Goal: Information Seeking & Learning: Learn about a topic

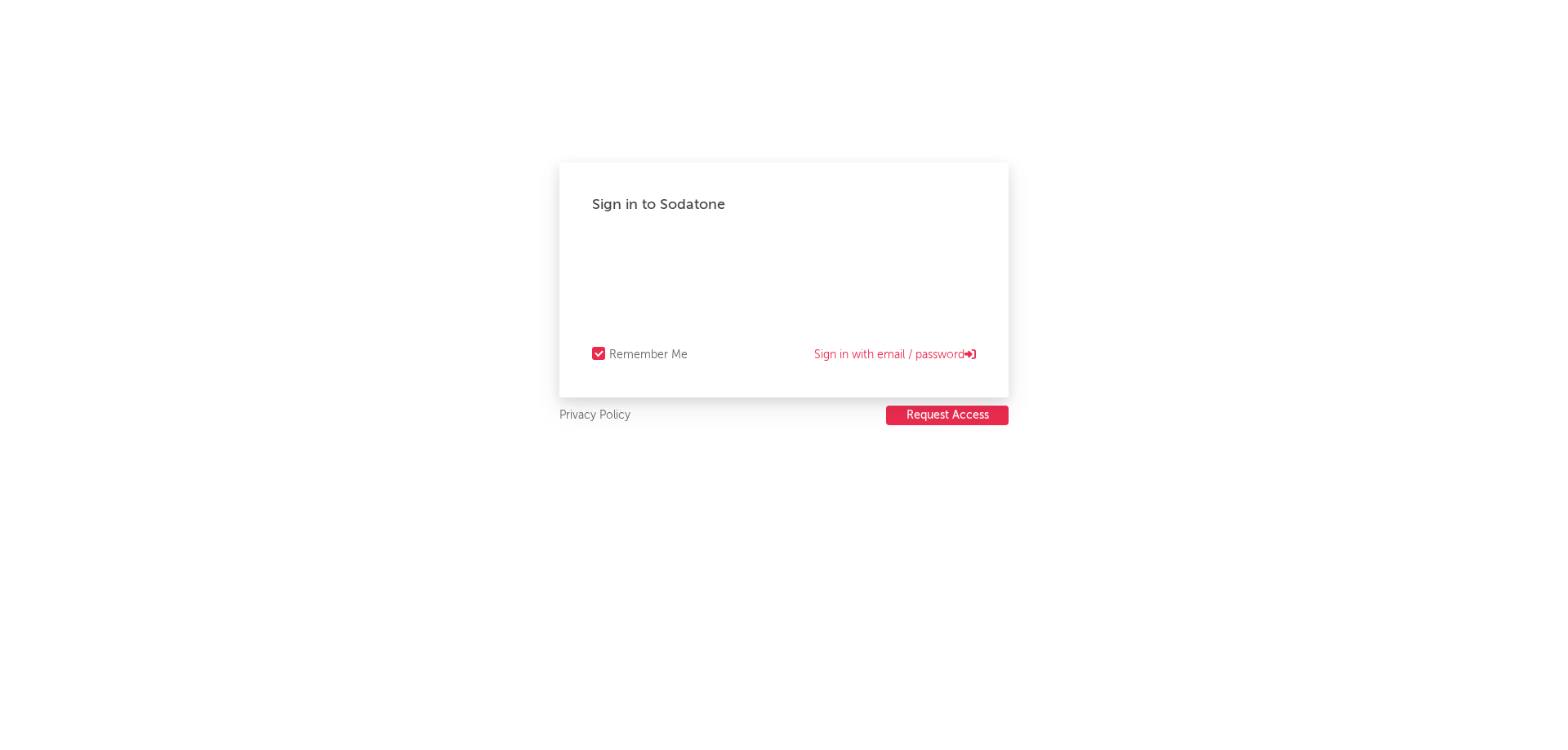
select select "recorded_music"
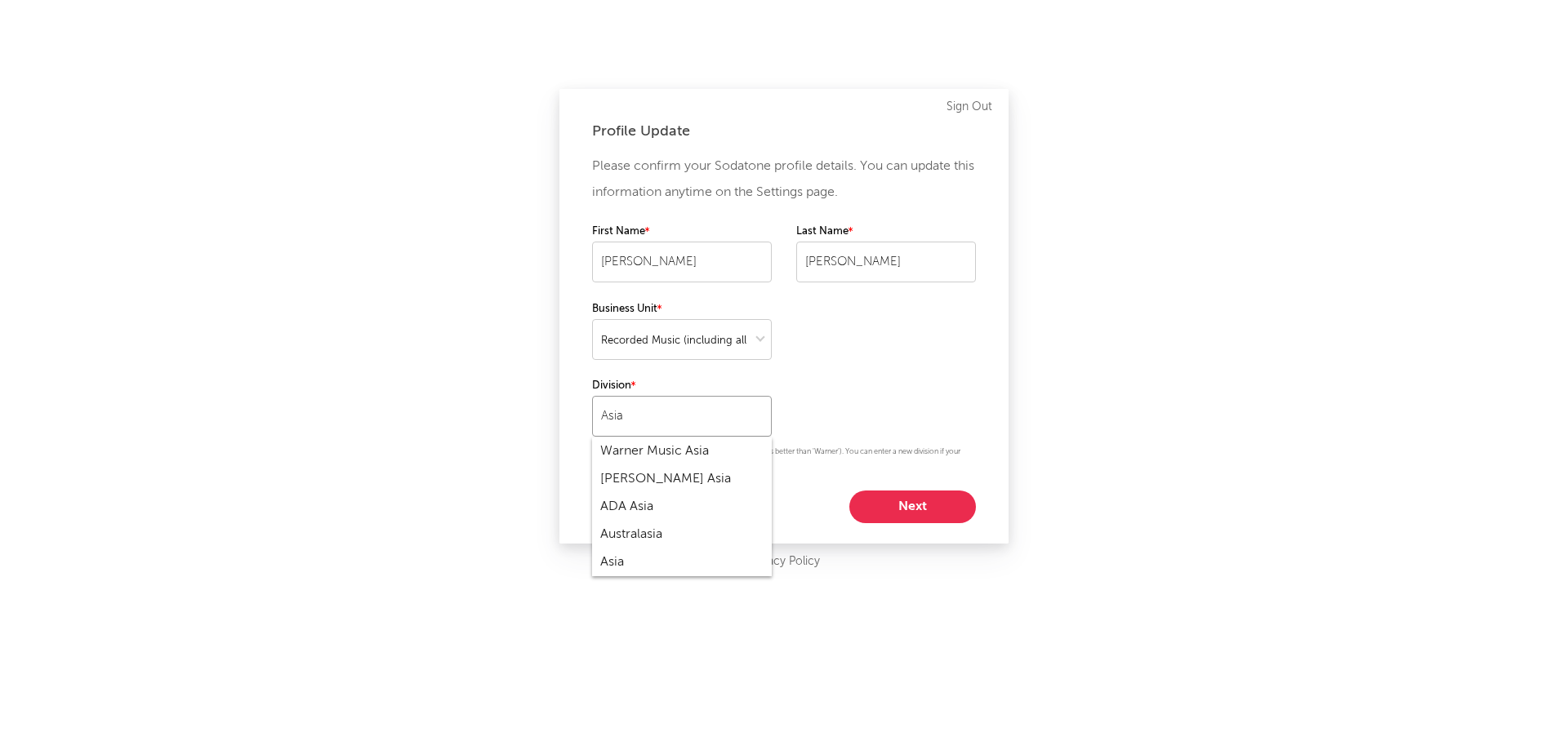
click at [649, 421] on input "Asia" at bounding box center [682, 416] width 180 height 41
click at [881, 490] on button "Next" at bounding box center [912, 506] width 127 height 32
select select "other"
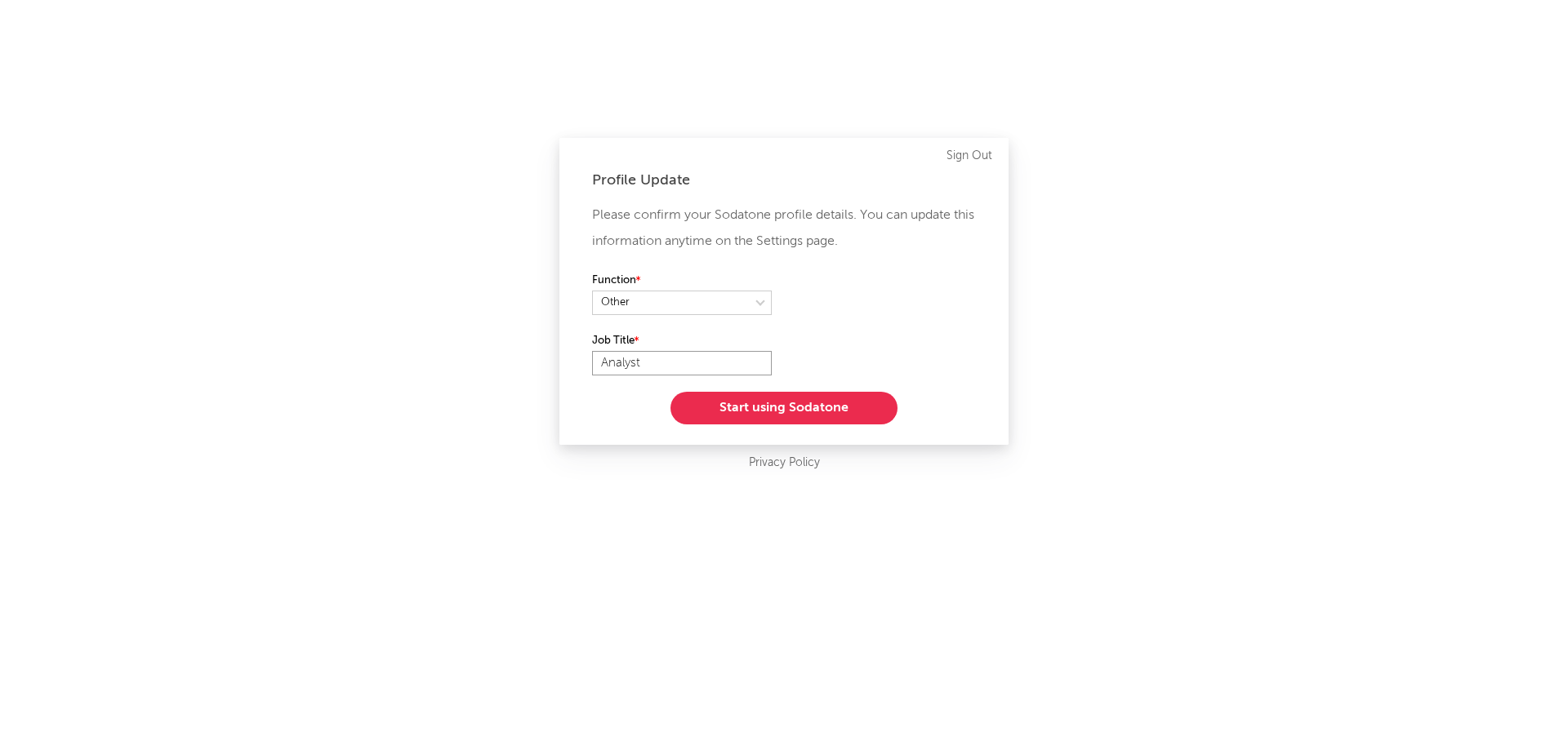
click at [712, 354] on input "Analyst" at bounding box center [682, 363] width 180 height 25
click at [758, 412] on button "Start using Sodatone" at bounding box center [784, 408] width 227 height 32
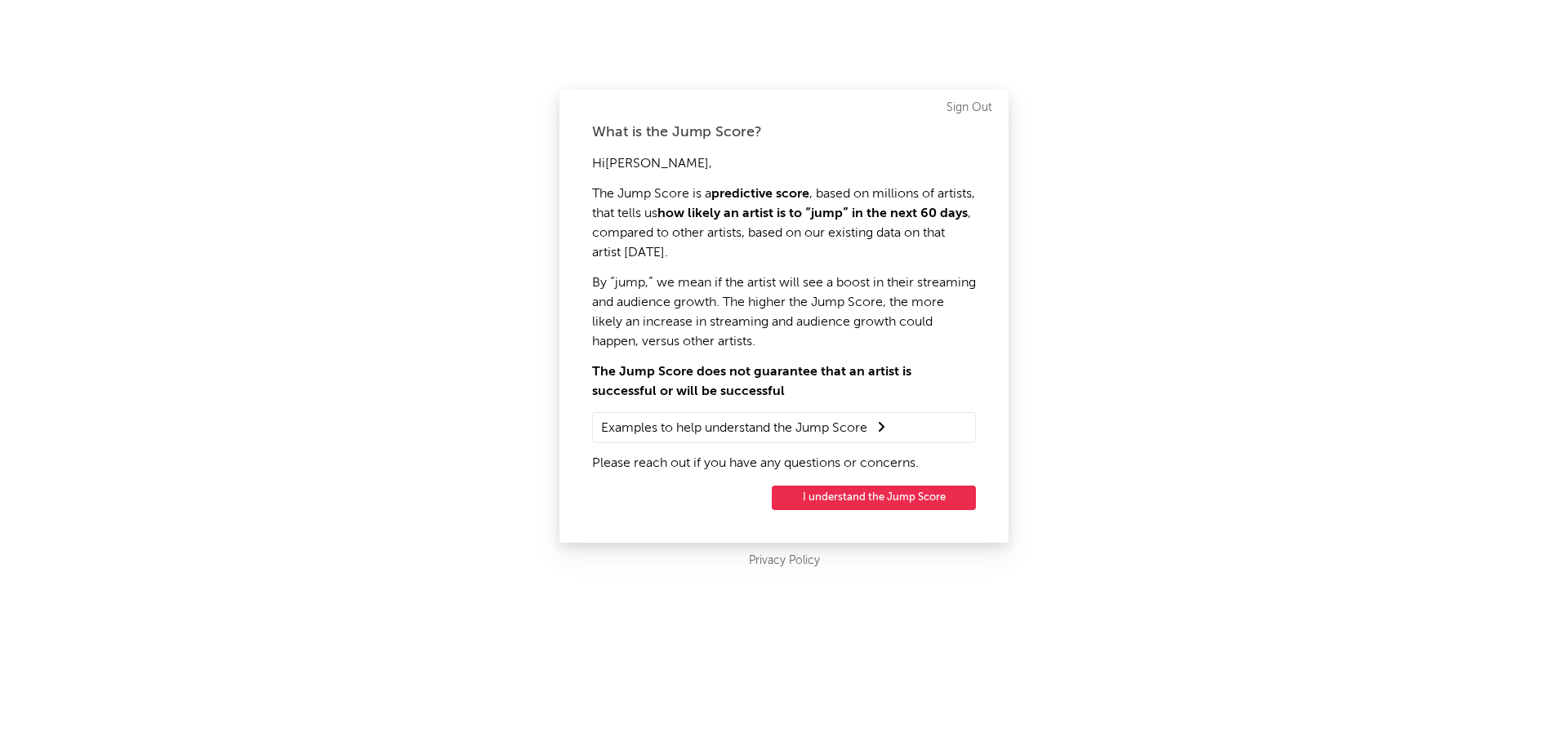
click at [852, 507] on button "I understand the Jump Score" at bounding box center [874, 498] width 204 height 25
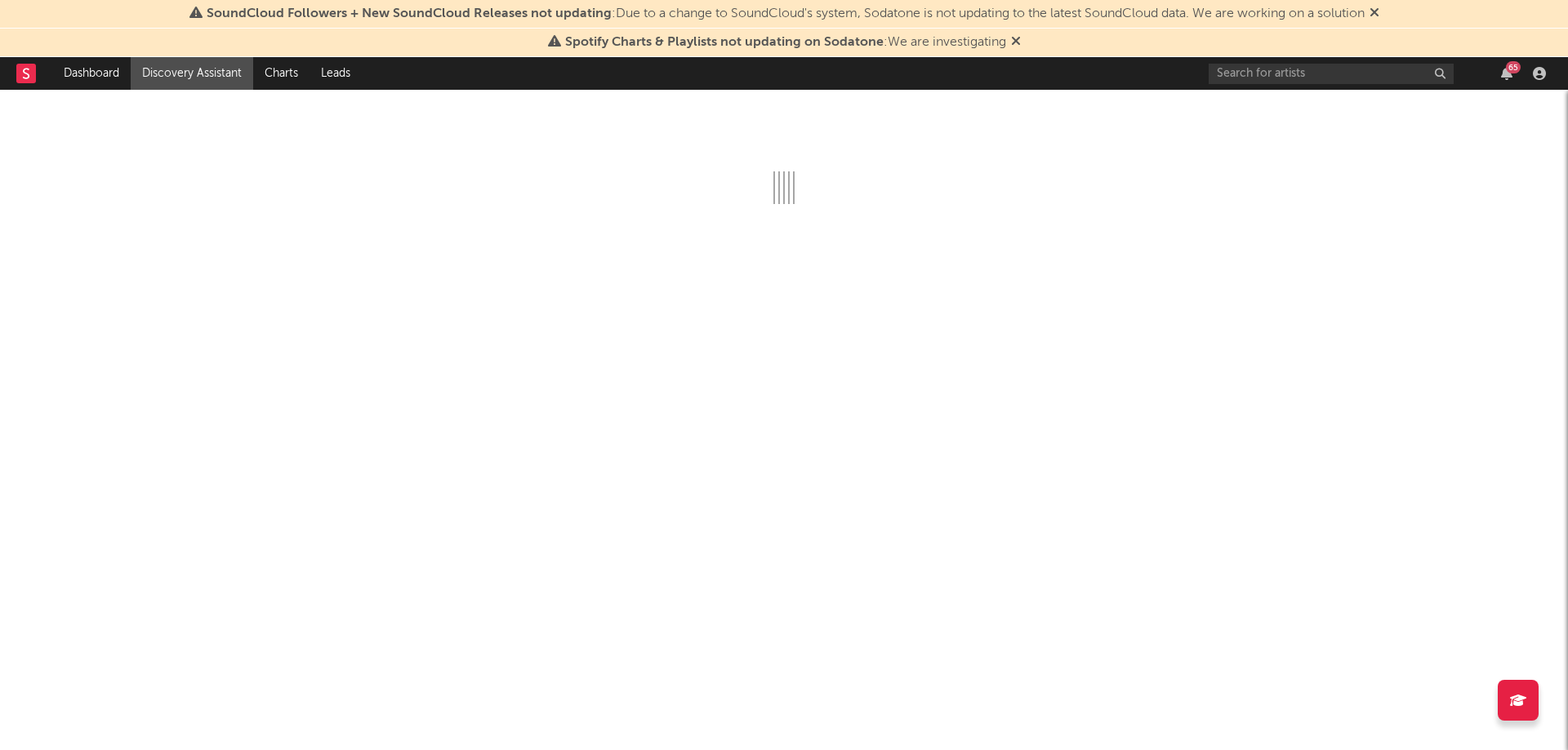
click at [1379, 13] on icon at bounding box center [1374, 12] width 10 height 13
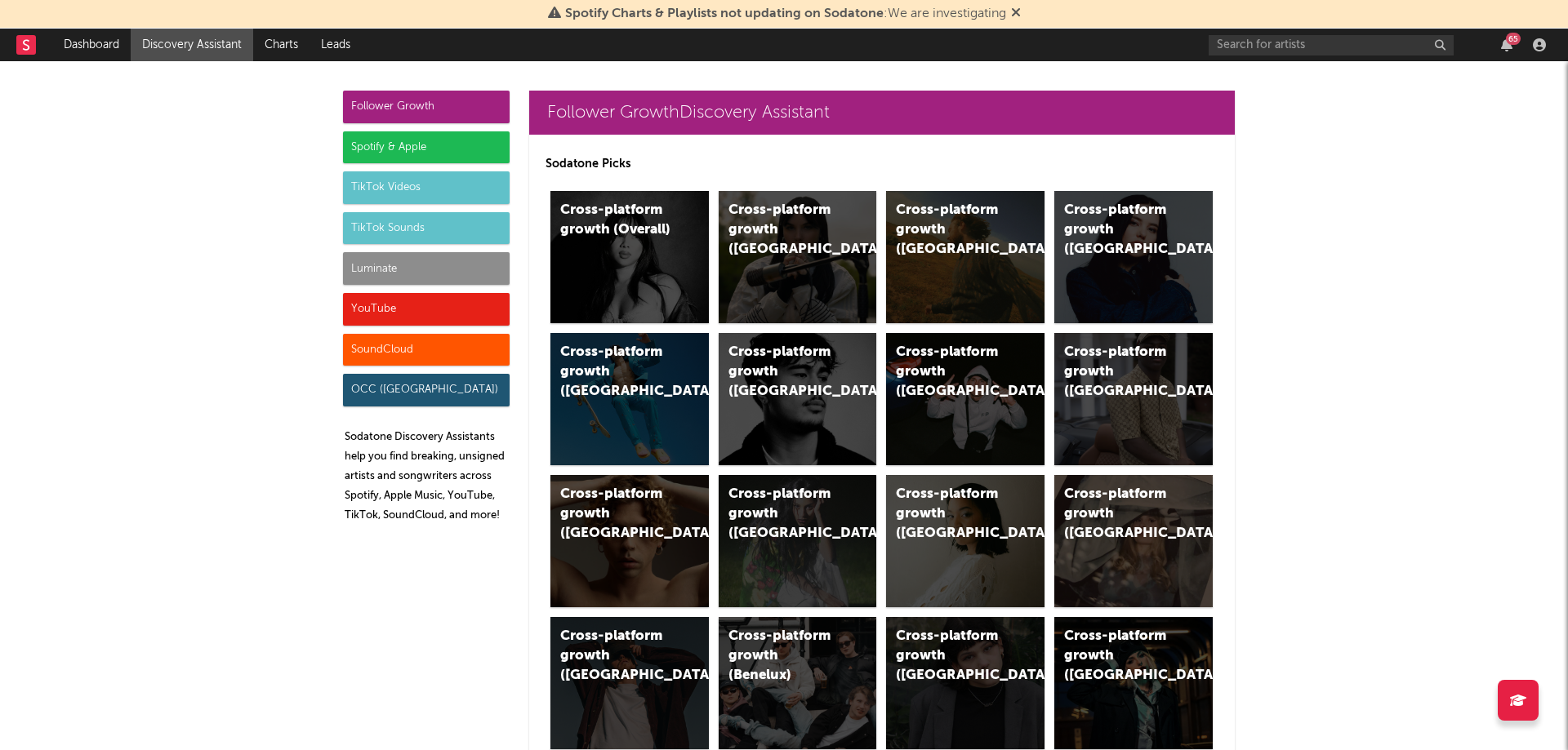
click at [429, 101] on div "Follower Growth" at bounding box center [426, 107] width 166 height 32
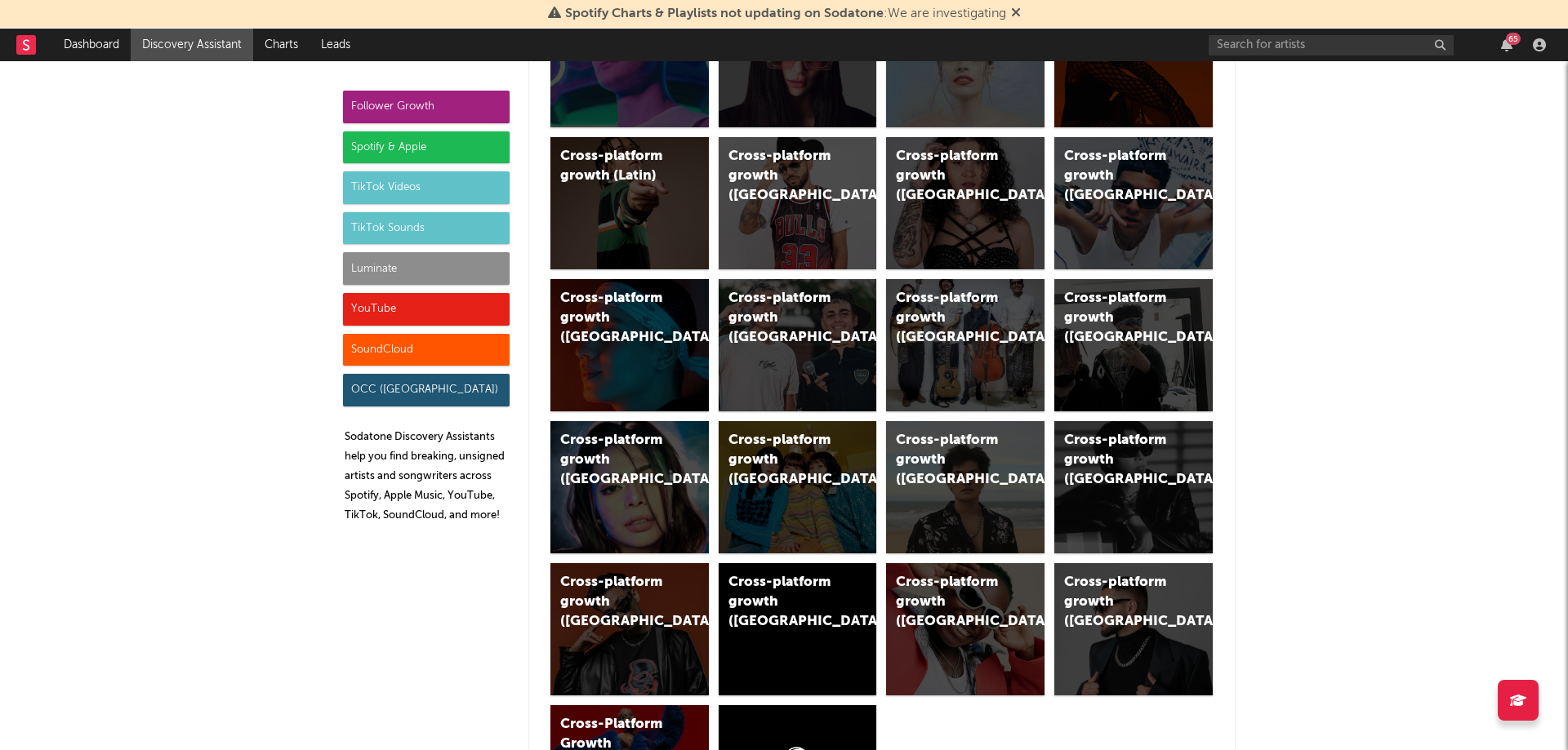
scroll to position [763, 0]
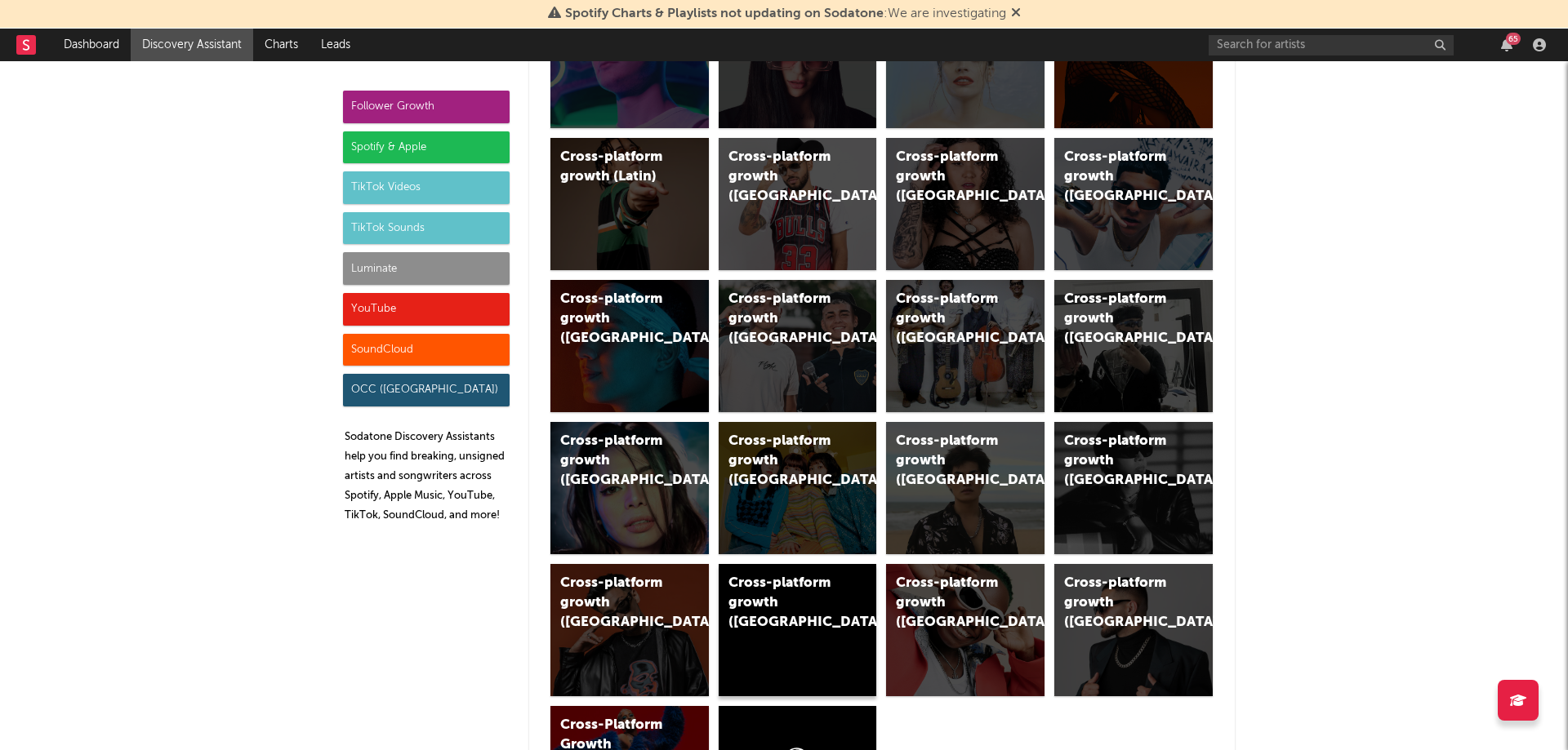
click at [785, 633] on div "Cross-platform growth (China/Taiwan/Hong Kong)" at bounding box center [784, 603] width 111 height 59
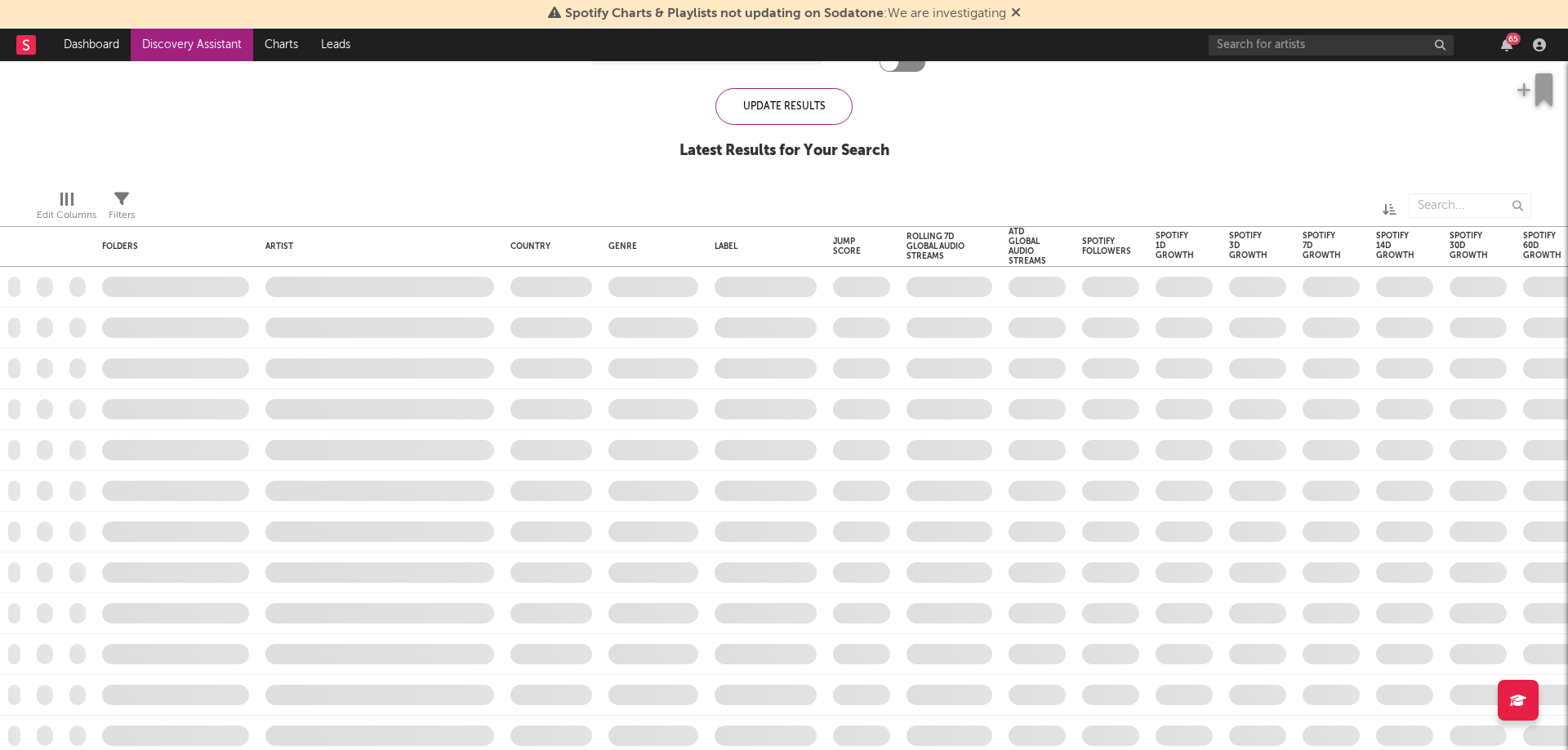
checkbox input "true"
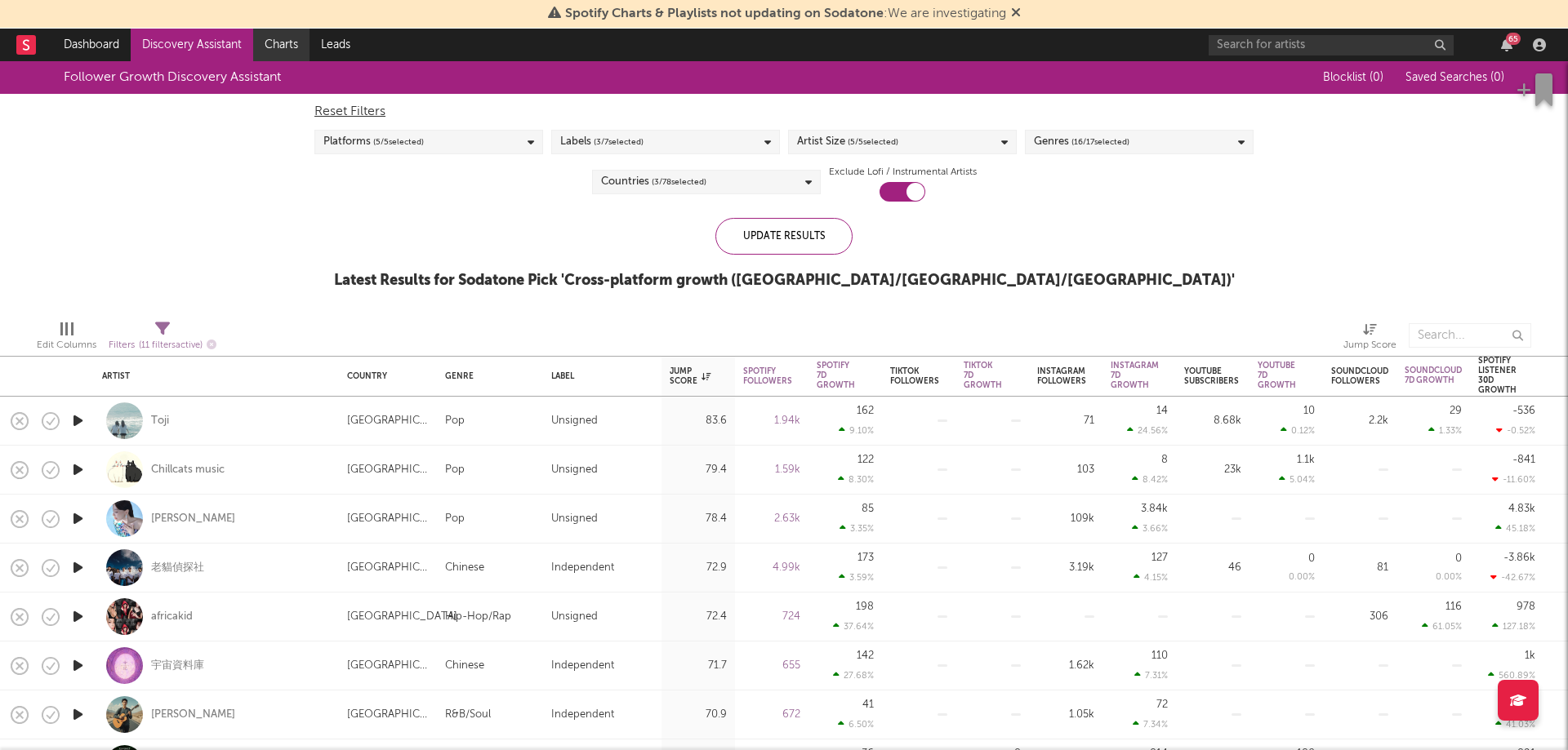
click at [270, 45] on link "Charts" at bounding box center [281, 45] width 56 height 32
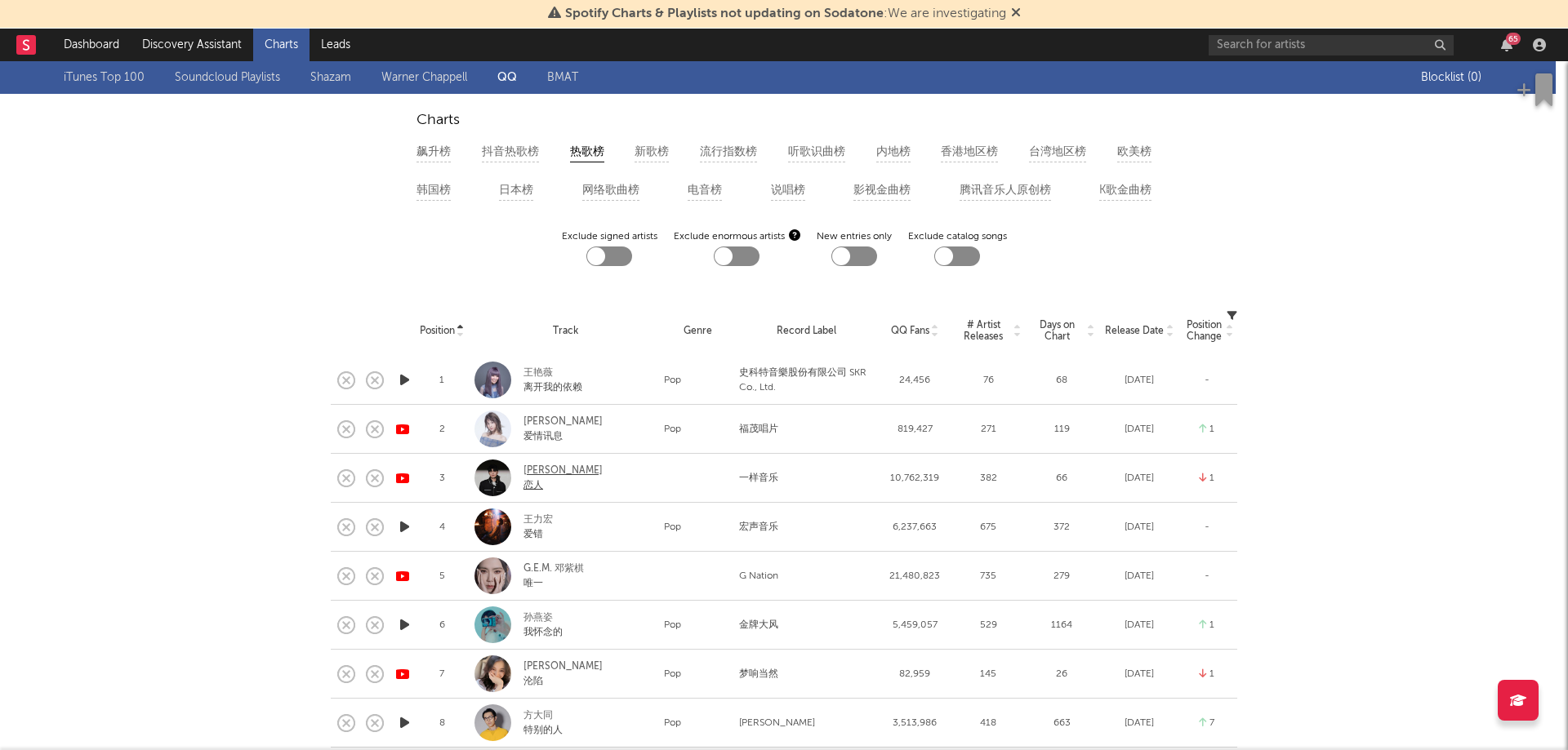
click at [535, 476] on div "李荣浩" at bounding box center [590, 471] width 132 height 15
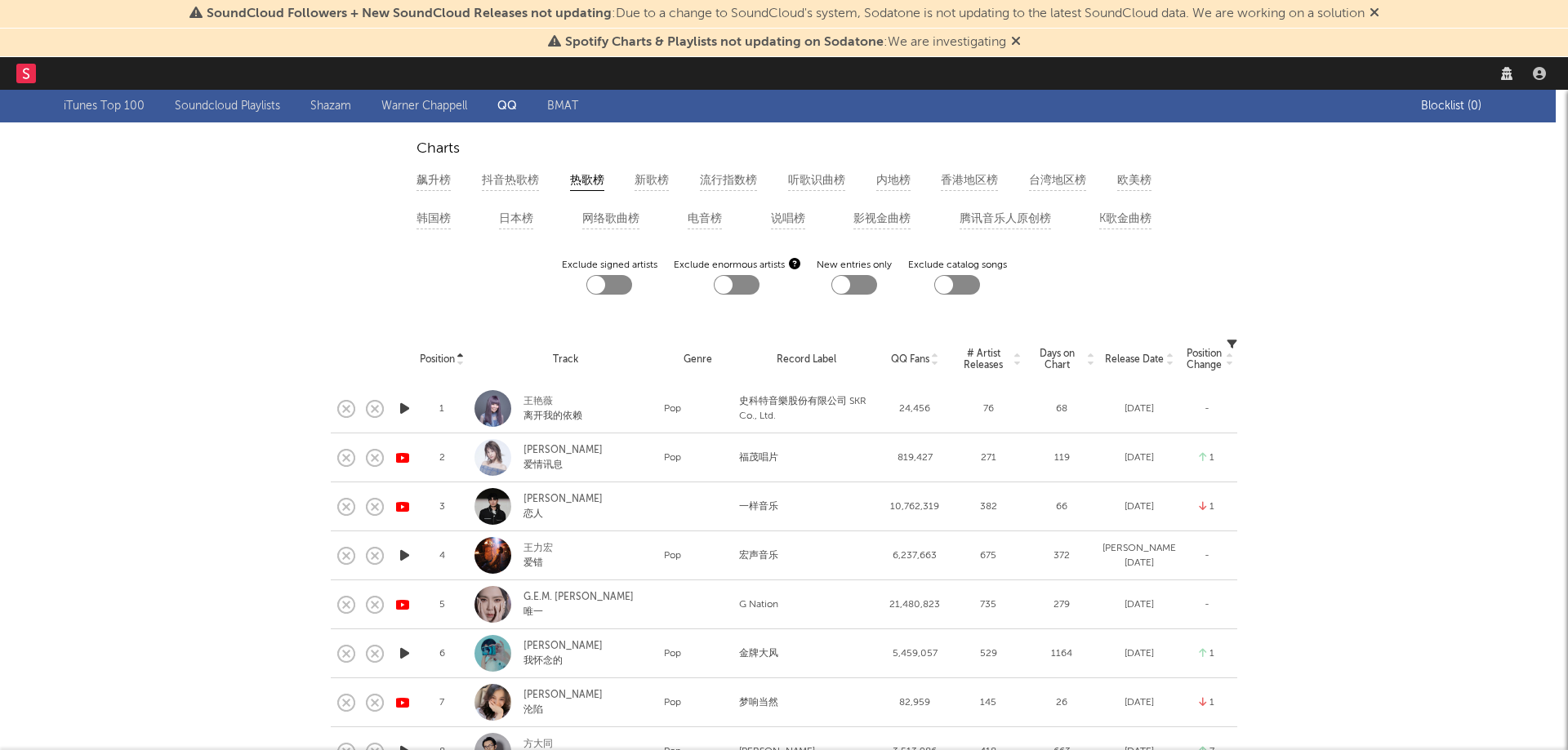
select select "recorded_music"
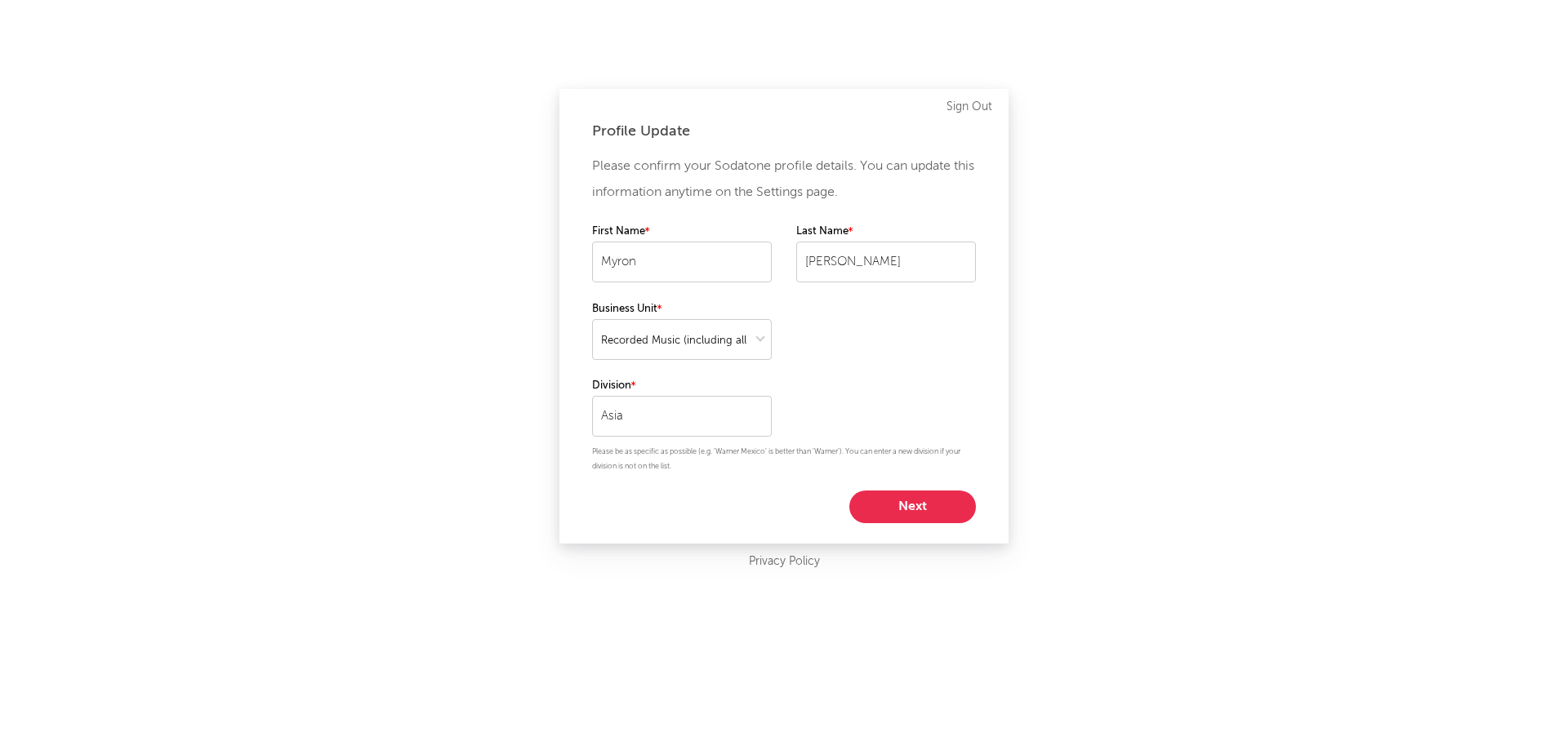
click at [902, 511] on button "Next" at bounding box center [912, 506] width 127 height 32
select select "other"
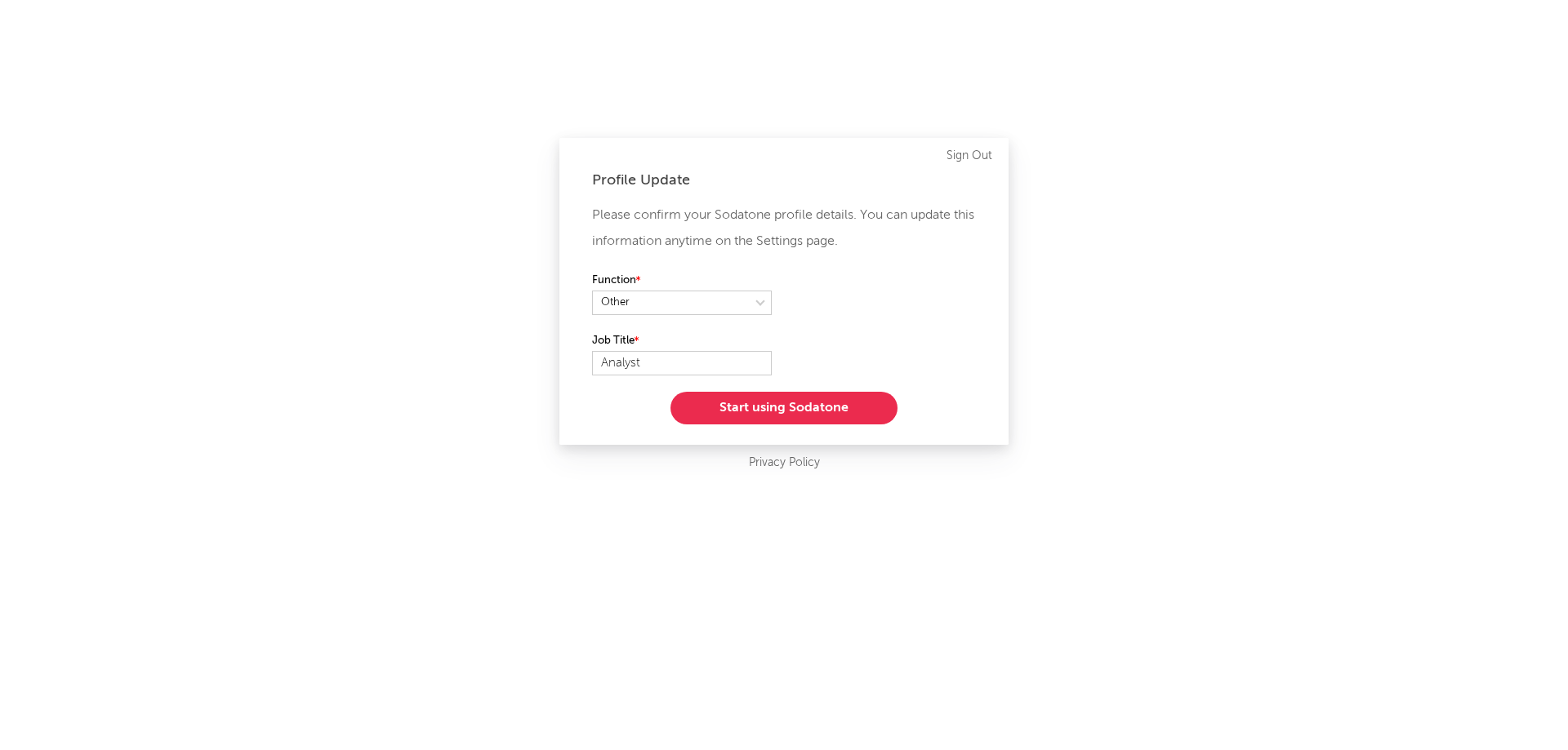
click at [789, 401] on button "Start using Sodatone" at bounding box center [784, 408] width 227 height 32
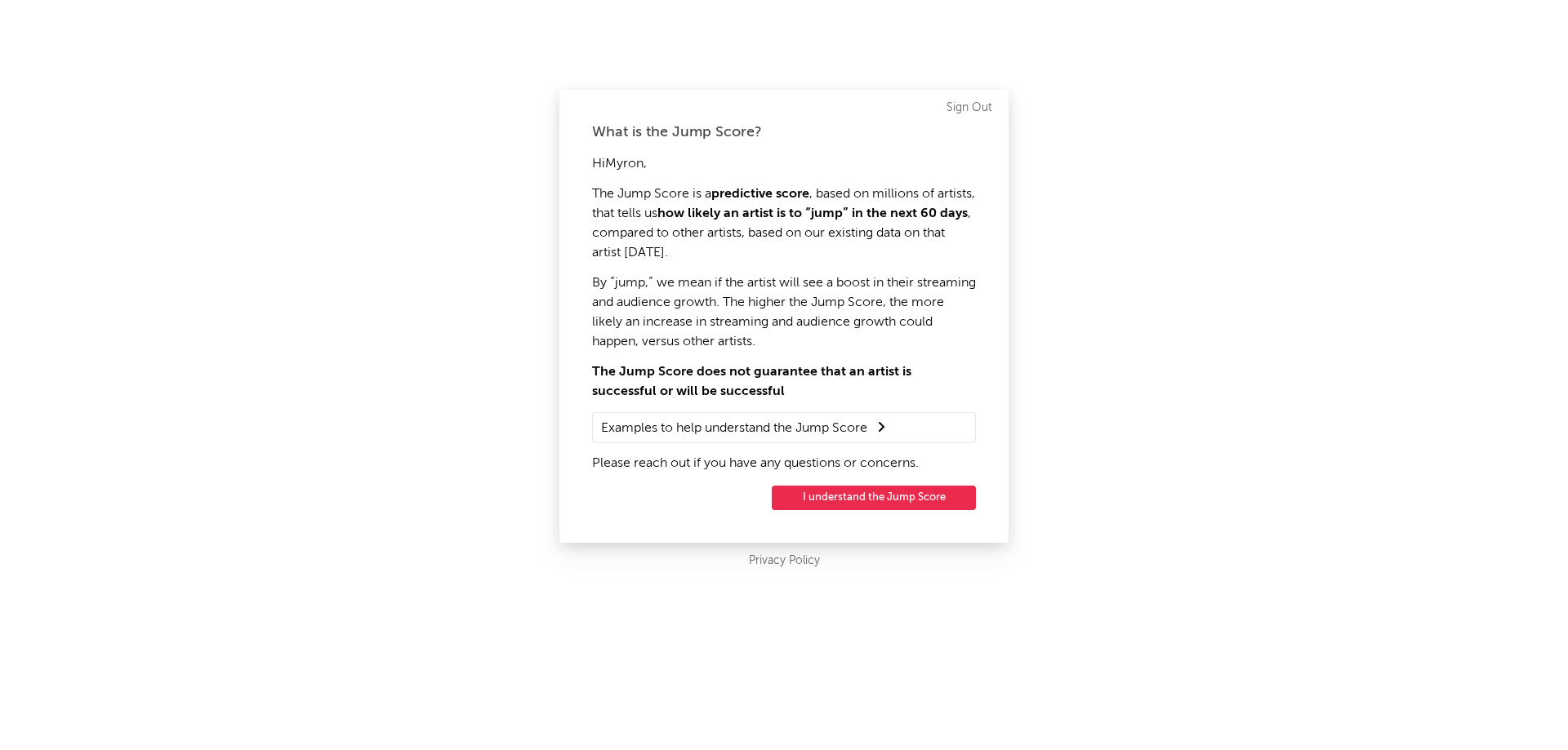
click at [838, 504] on button "I understand the Jump Score" at bounding box center [874, 498] width 204 height 25
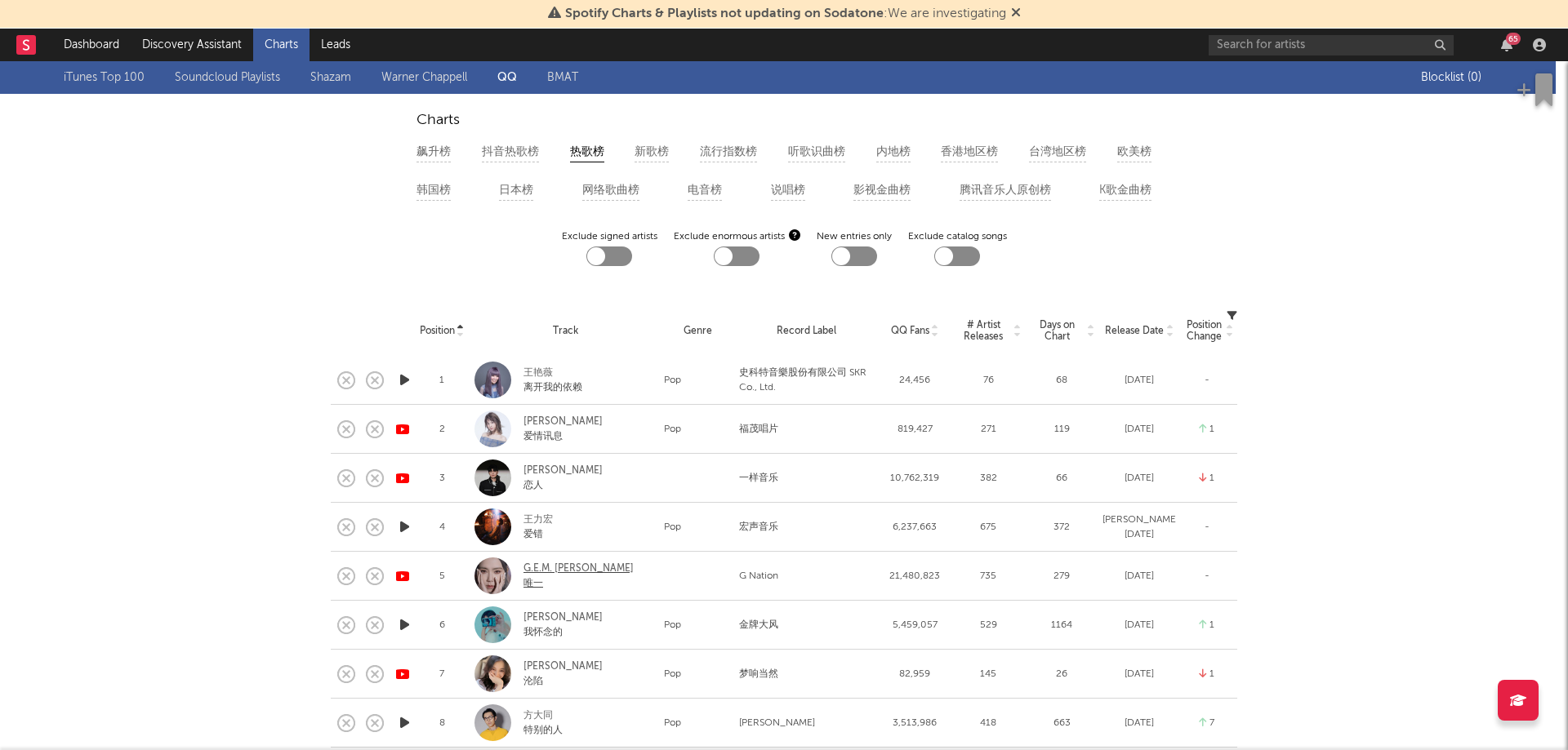
click at [554, 576] on div "G.E.M. 邓紫棋" at bounding box center [590, 569] width 132 height 15
click at [436, 155] on div "飙升榜" at bounding box center [433, 152] width 34 height 21
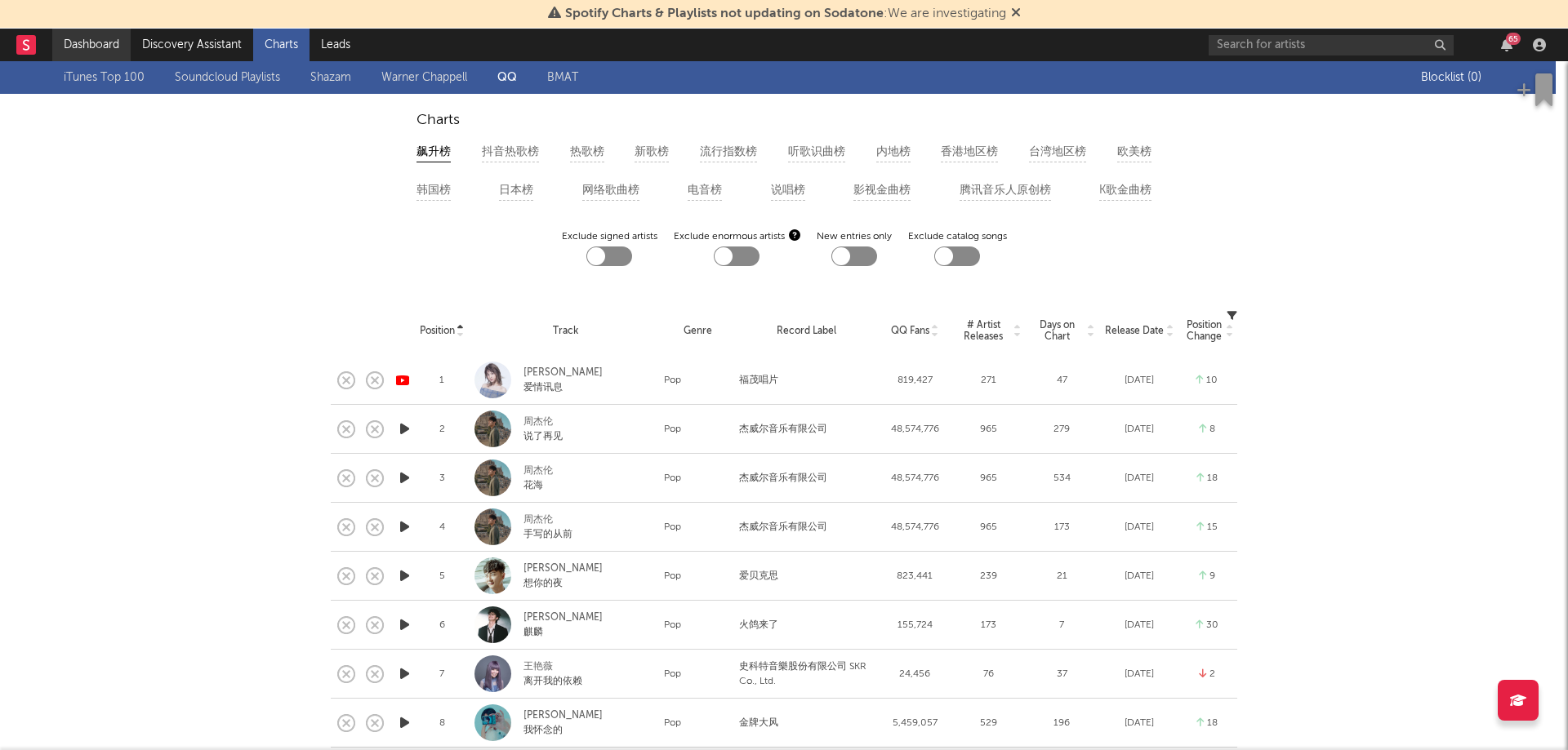
click at [97, 50] on link "Dashboard" at bounding box center [91, 45] width 79 height 32
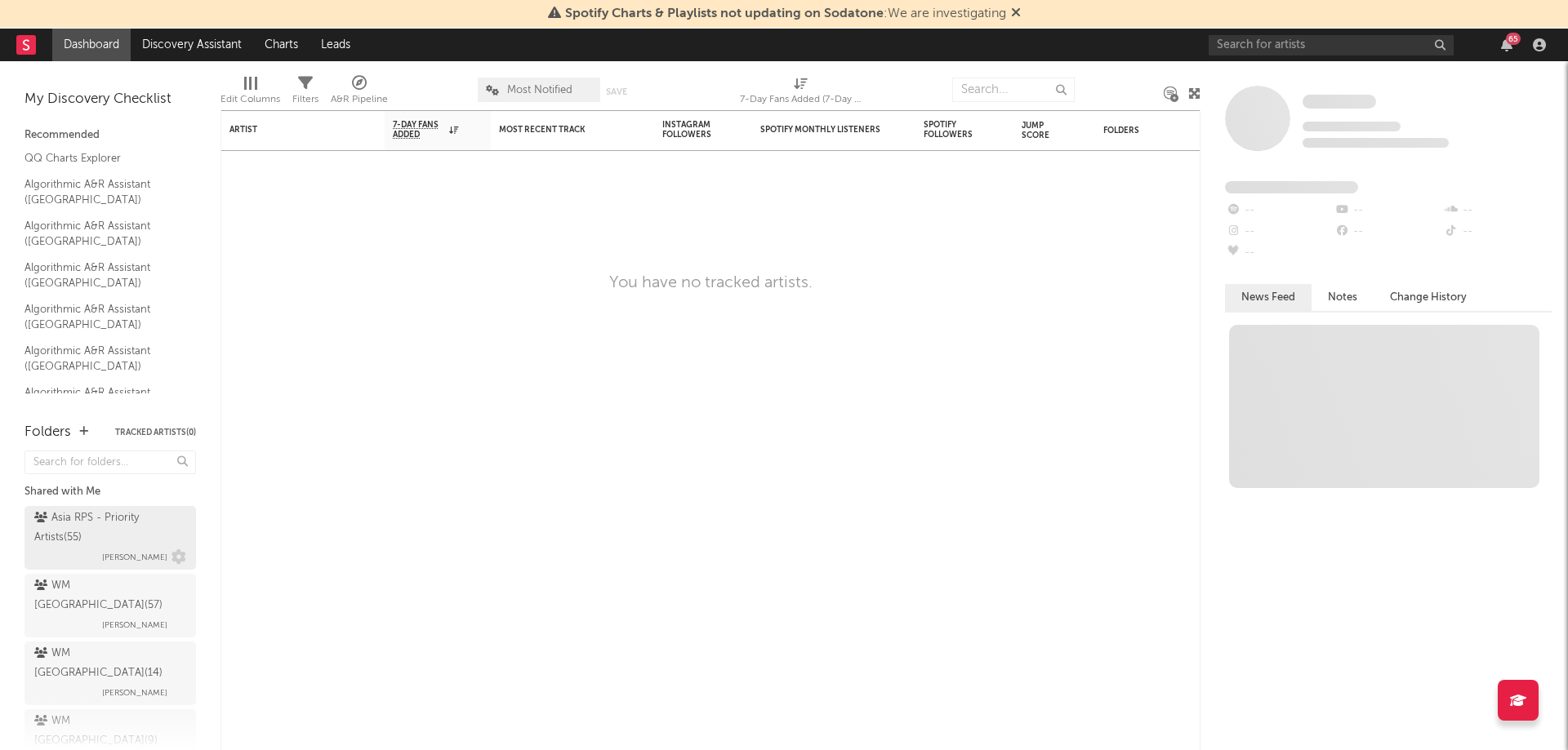
click at [81, 530] on div "Asia RPS - Priority Artists ( 55 )" at bounding box center [108, 528] width 148 height 39
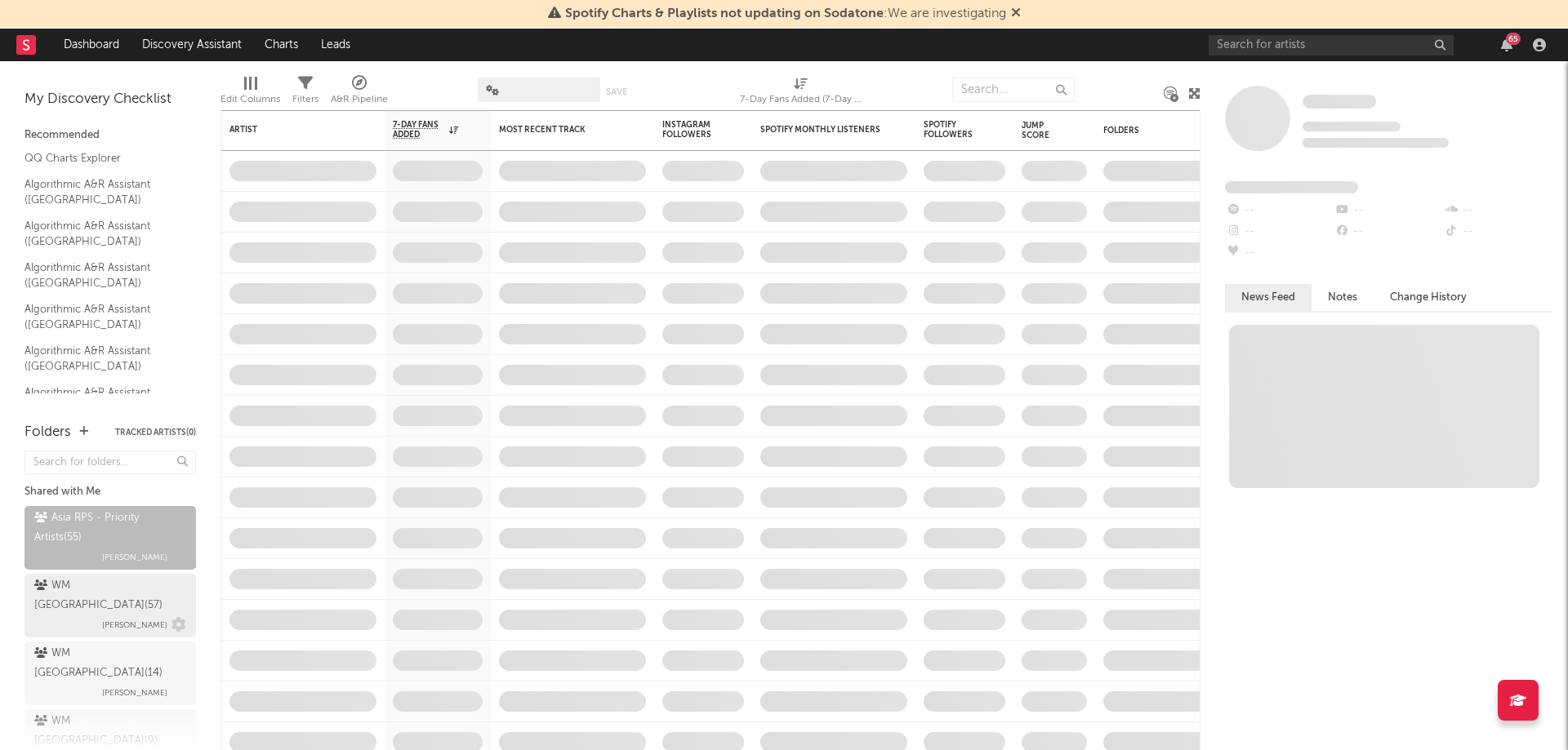
click at [99, 592] on div "WM China ( 57 )" at bounding box center [108, 595] width 148 height 39
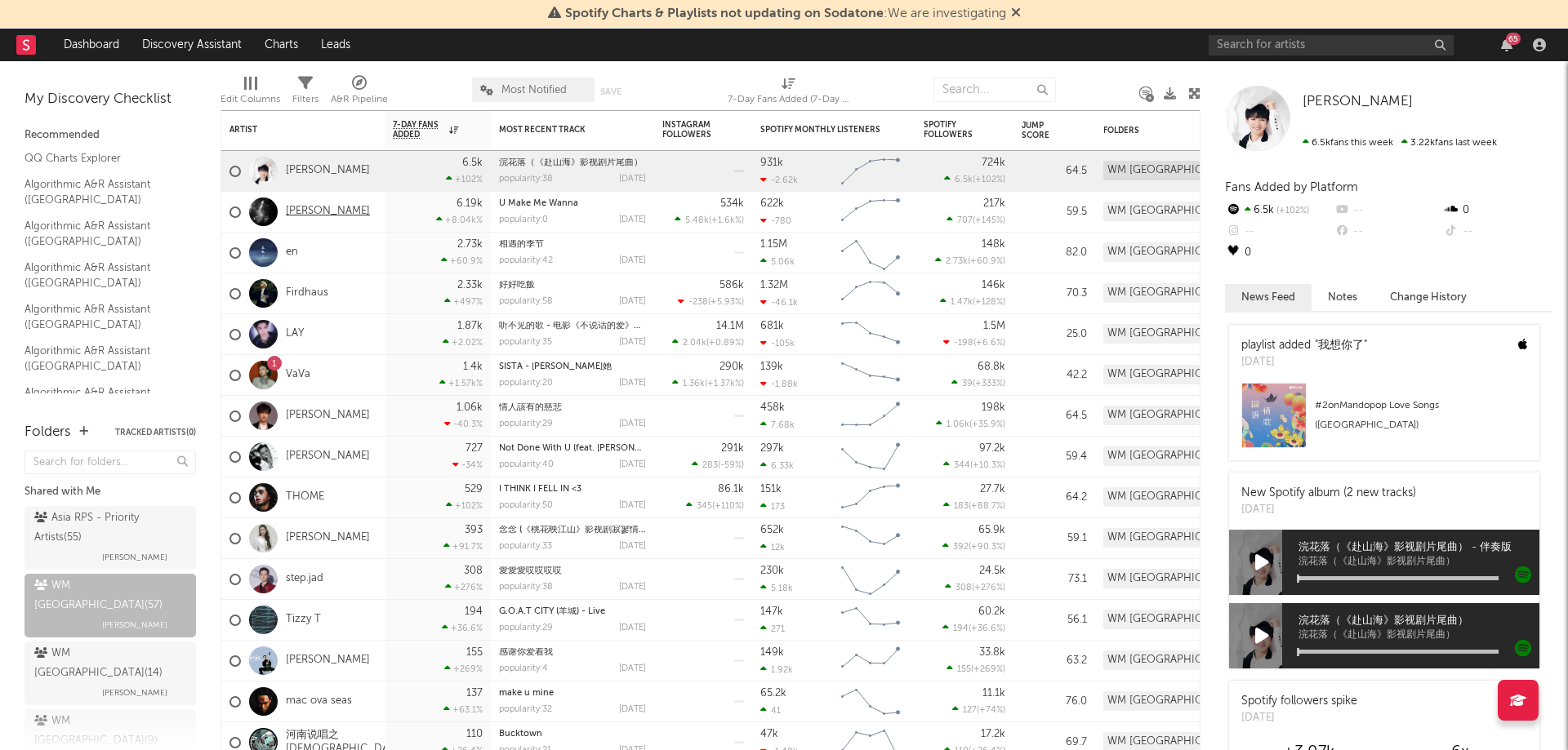
click at [312, 214] on link "Elva Hsiao" at bounding box center [328, 212] width 84 height 14
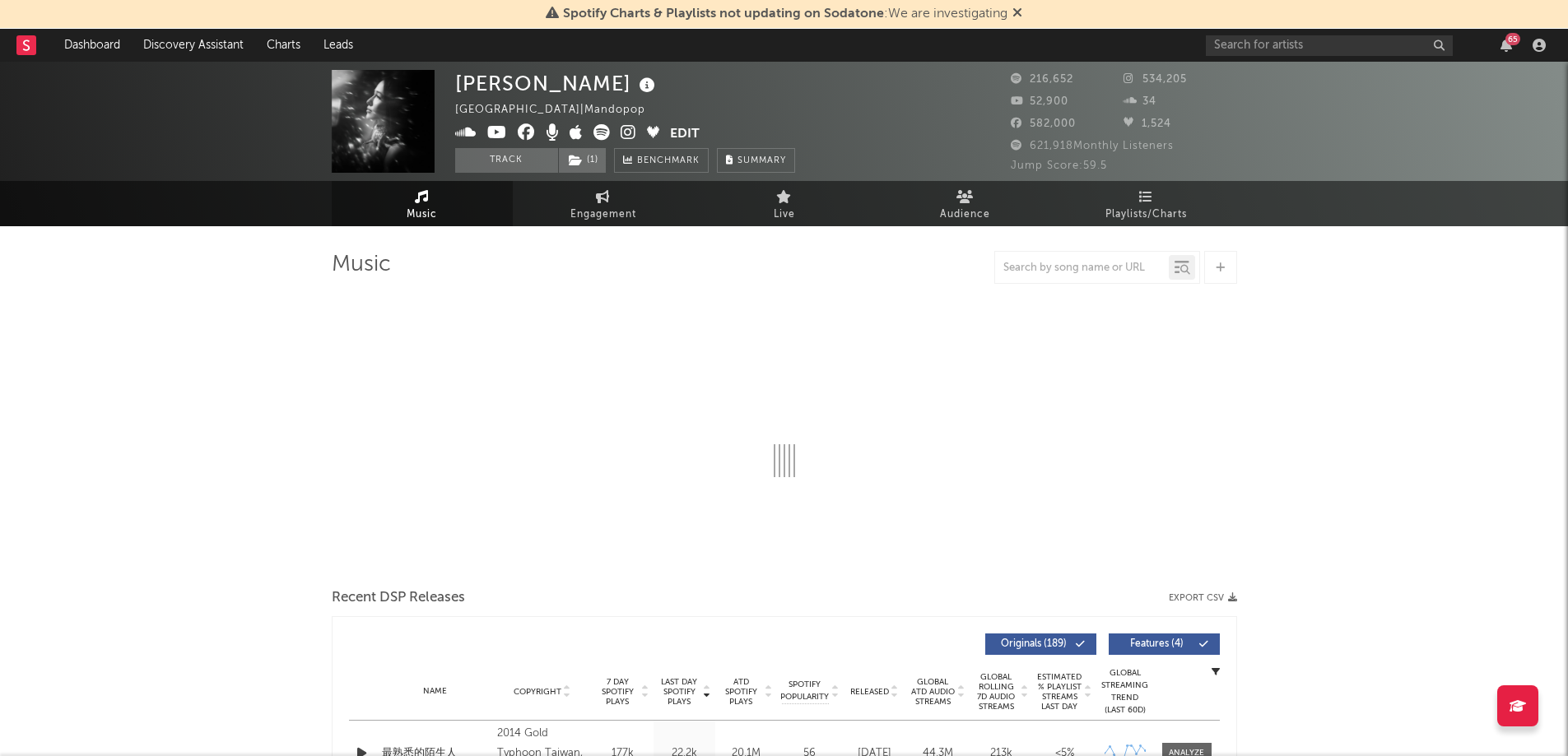
select select "6m"
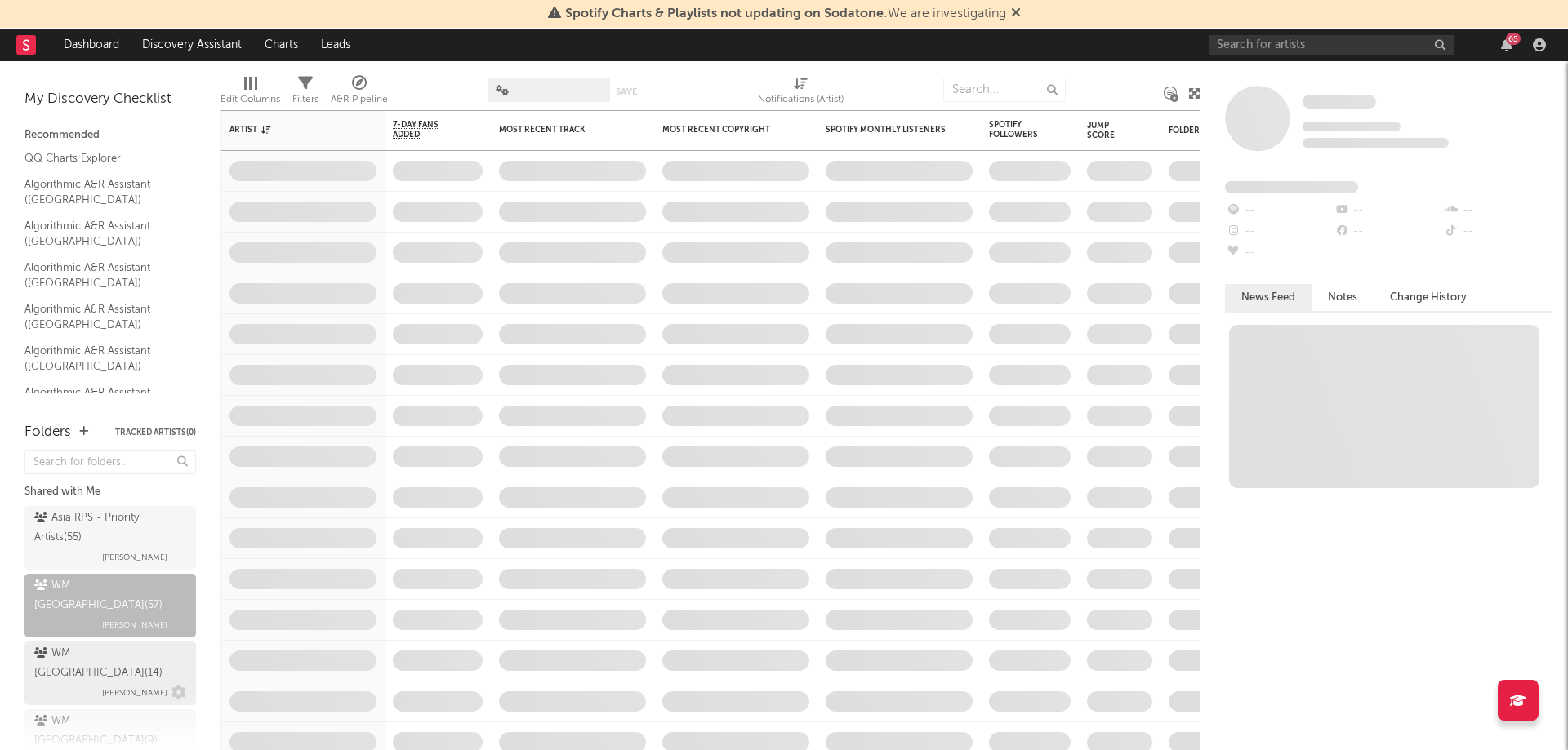
click at [105, 644] on div "WM Hong Kong ( 14 )" at bounding box center [108, 663] width 148 height 39
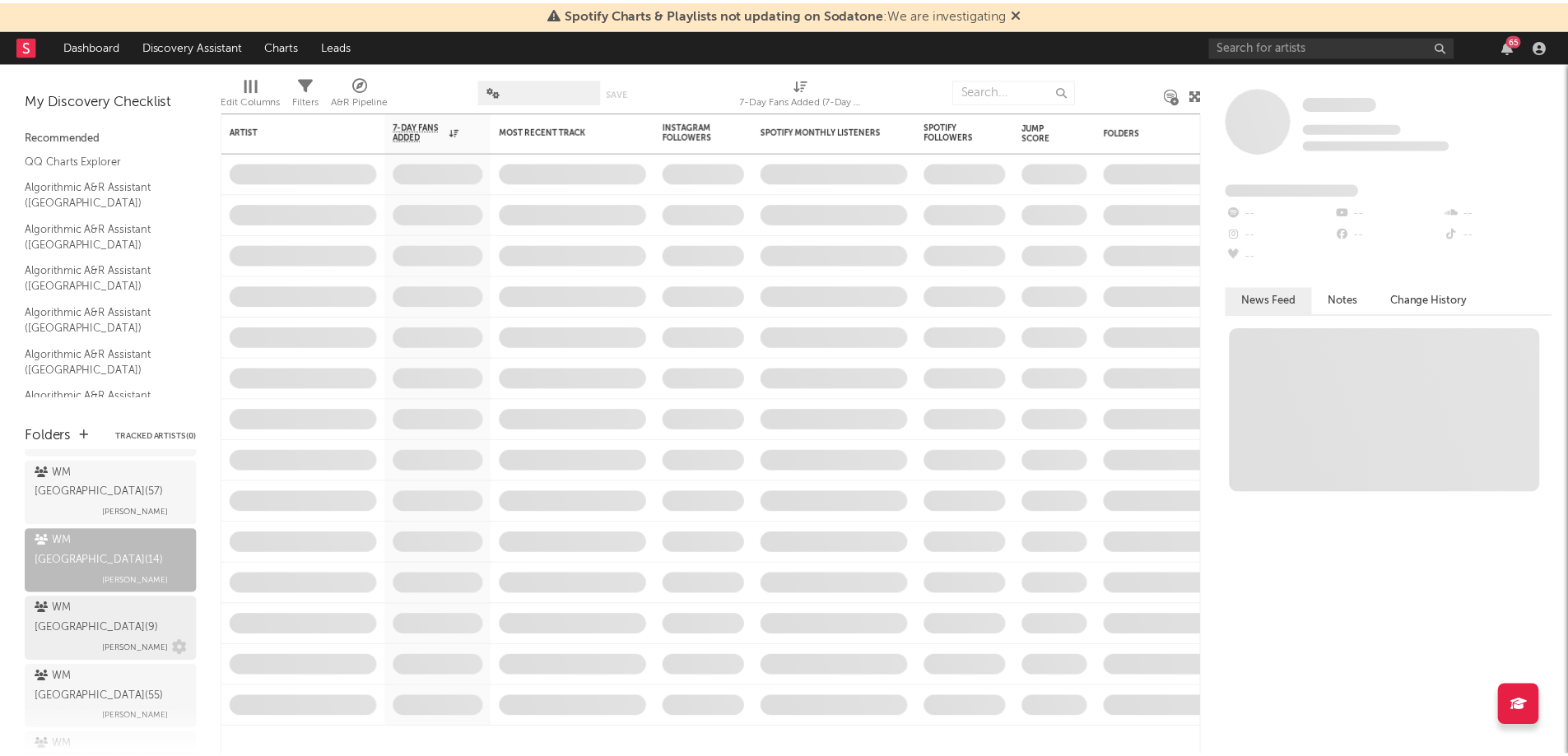
scroll to position [136, 0]
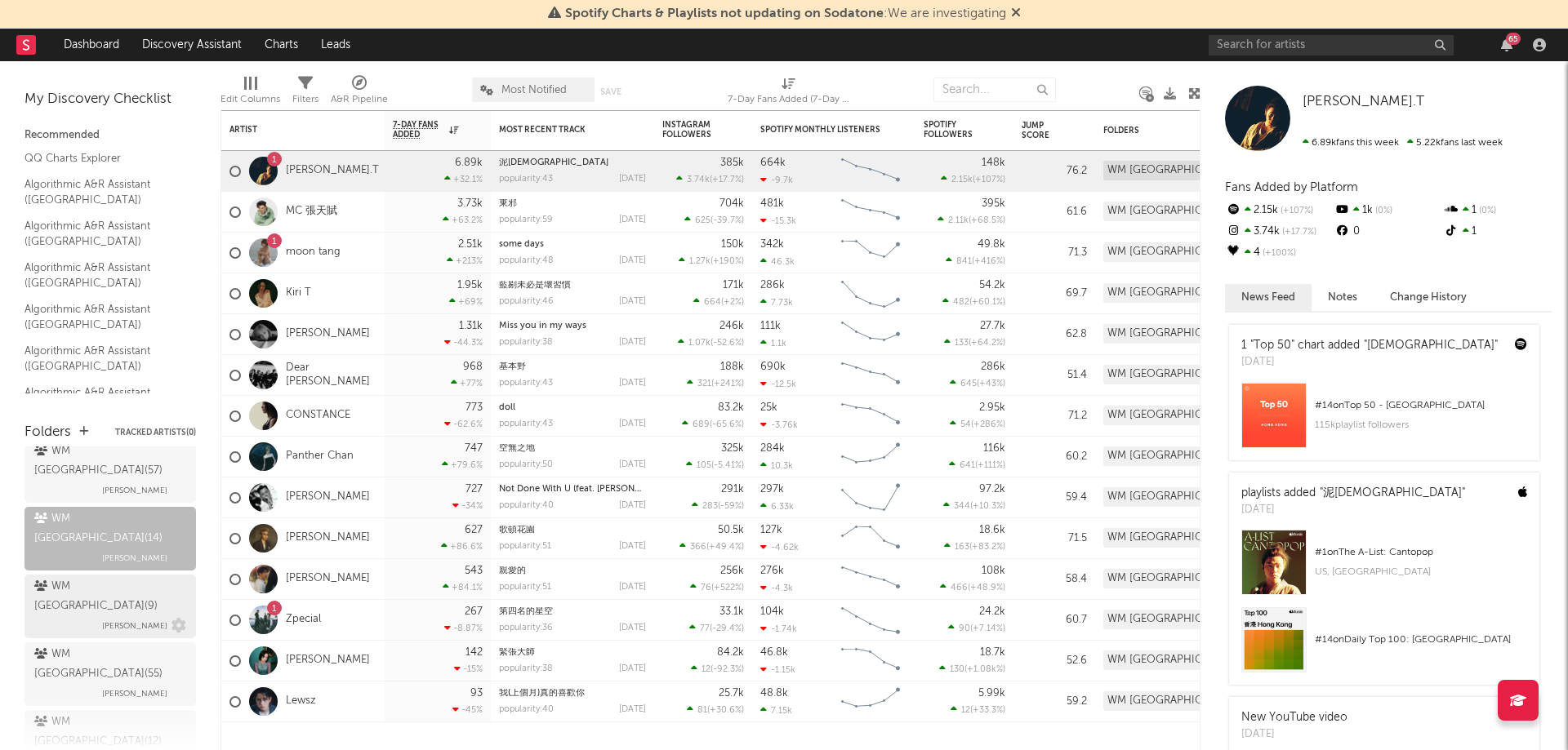
click at [118, 616] on span "Serena Lau" at bounding box center [134, 626] width 65 height 20
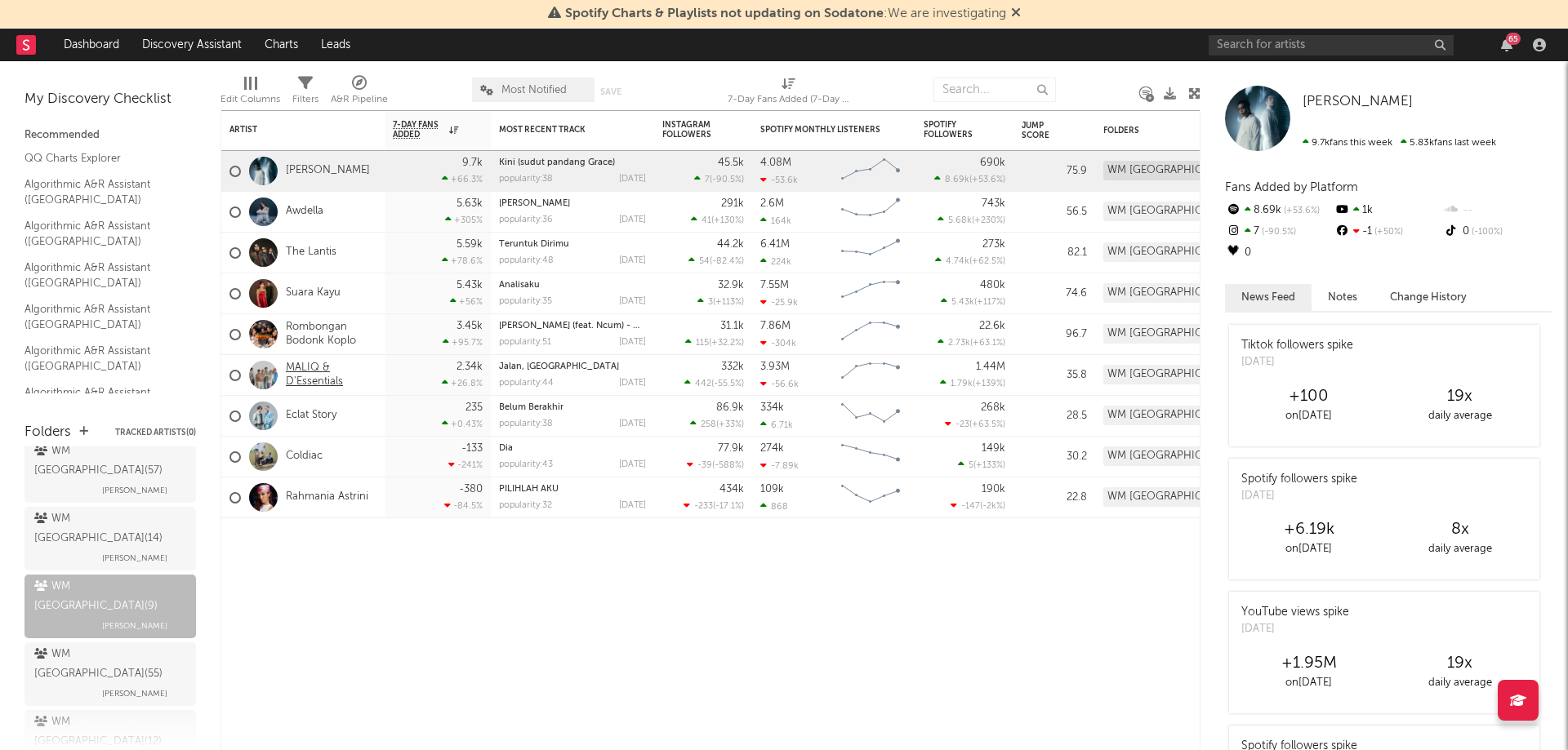
click at [327, 367] on link "MALIQ & D'Essentials" at bounding box center [331, 375] width 91 height 28
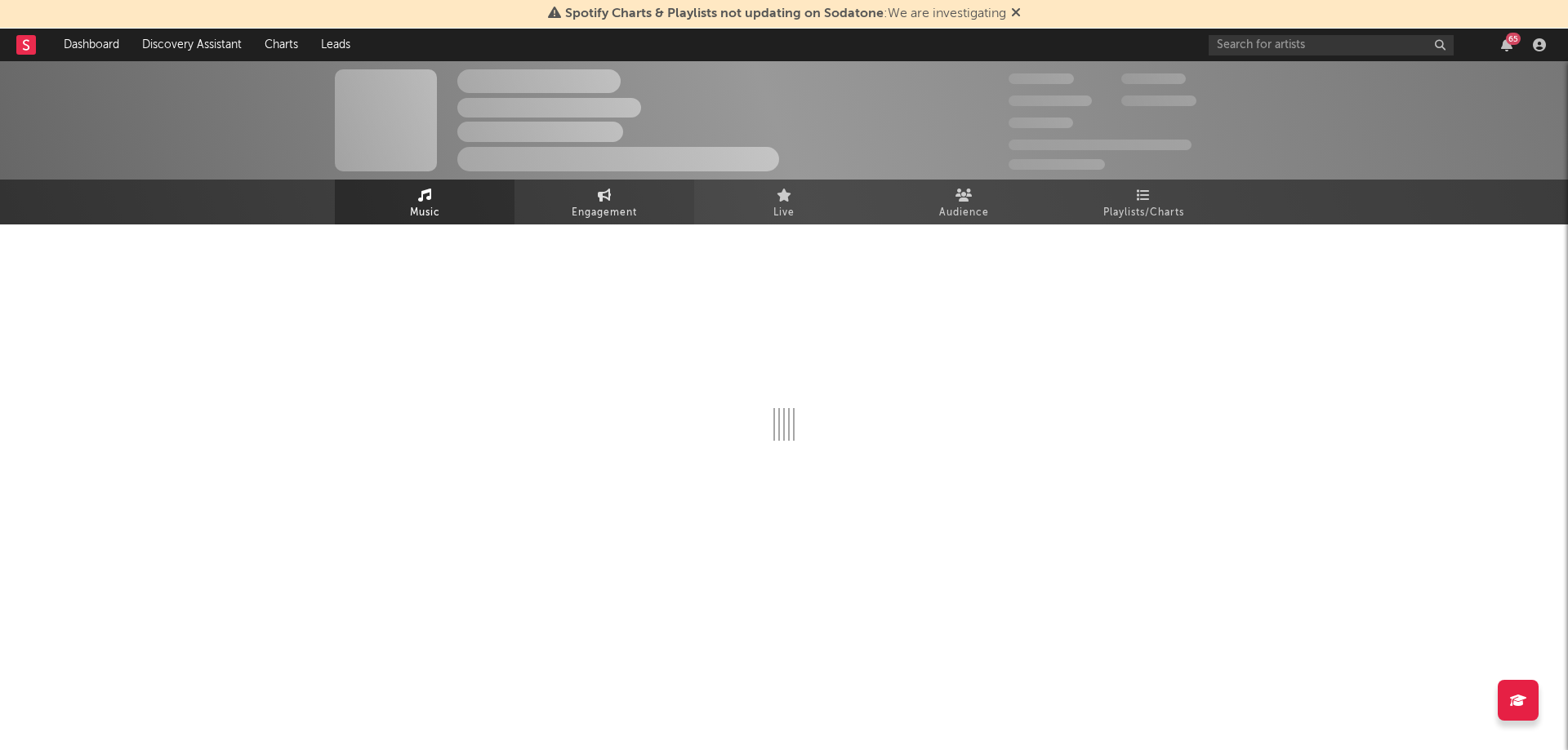
click at [606, 189] on icon at bounding box center [604, 195] width 14 height 13
select select "1w"
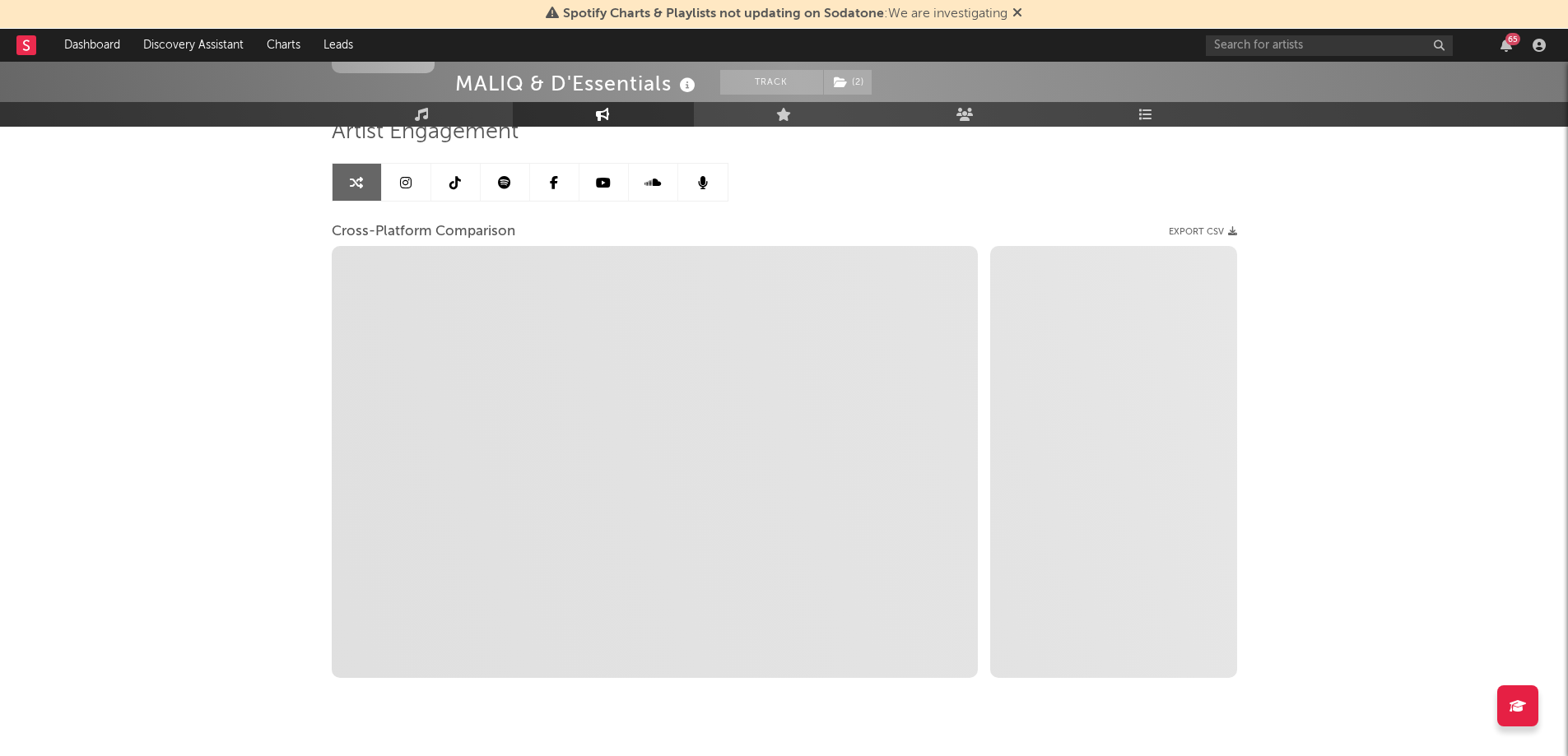
scroll to position [138, 0]
click at [500, 181] on icon at bounding box center [505, 177] width 13 height 13
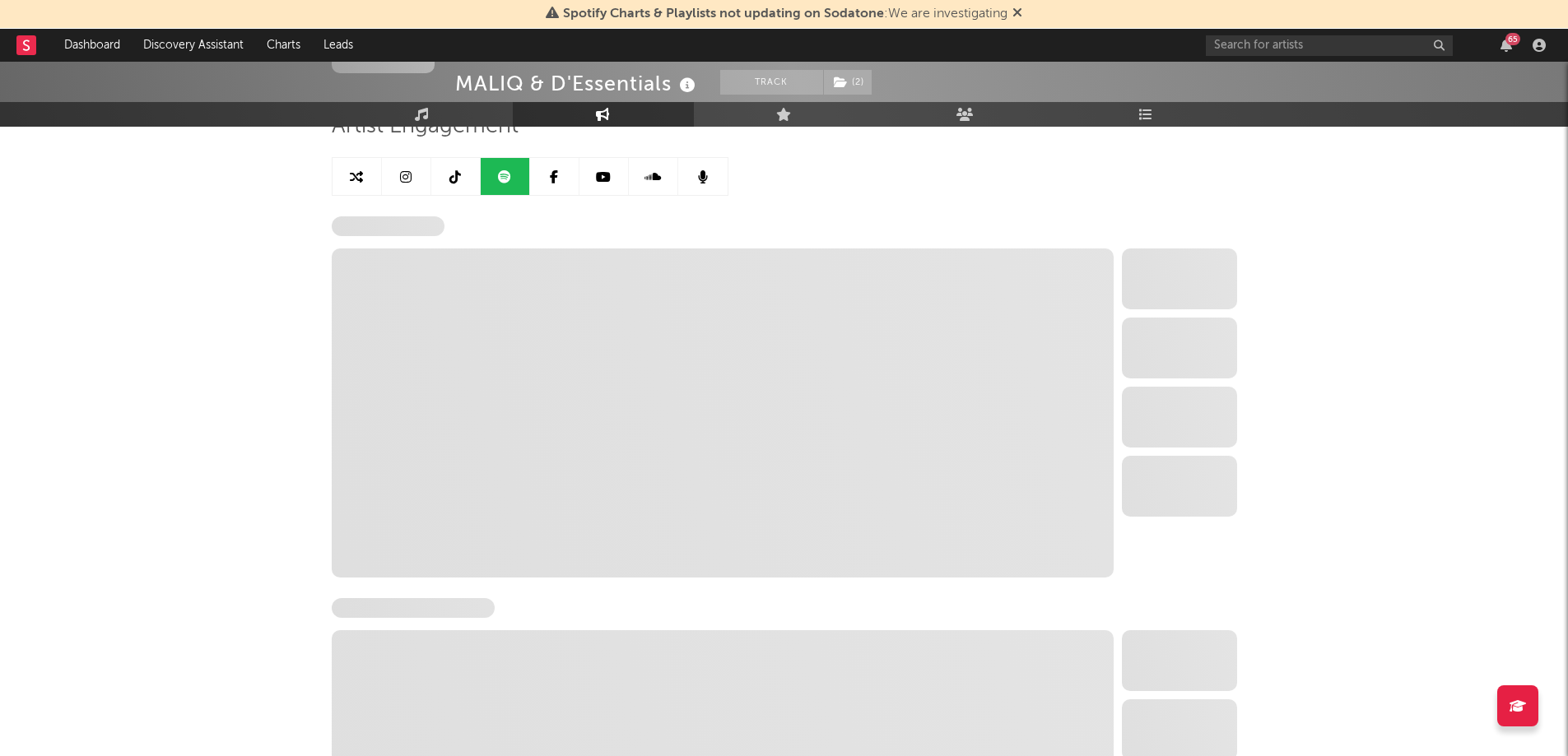
click at [409, 176] on icon at bounding box center [406, 177] width 12 height 13
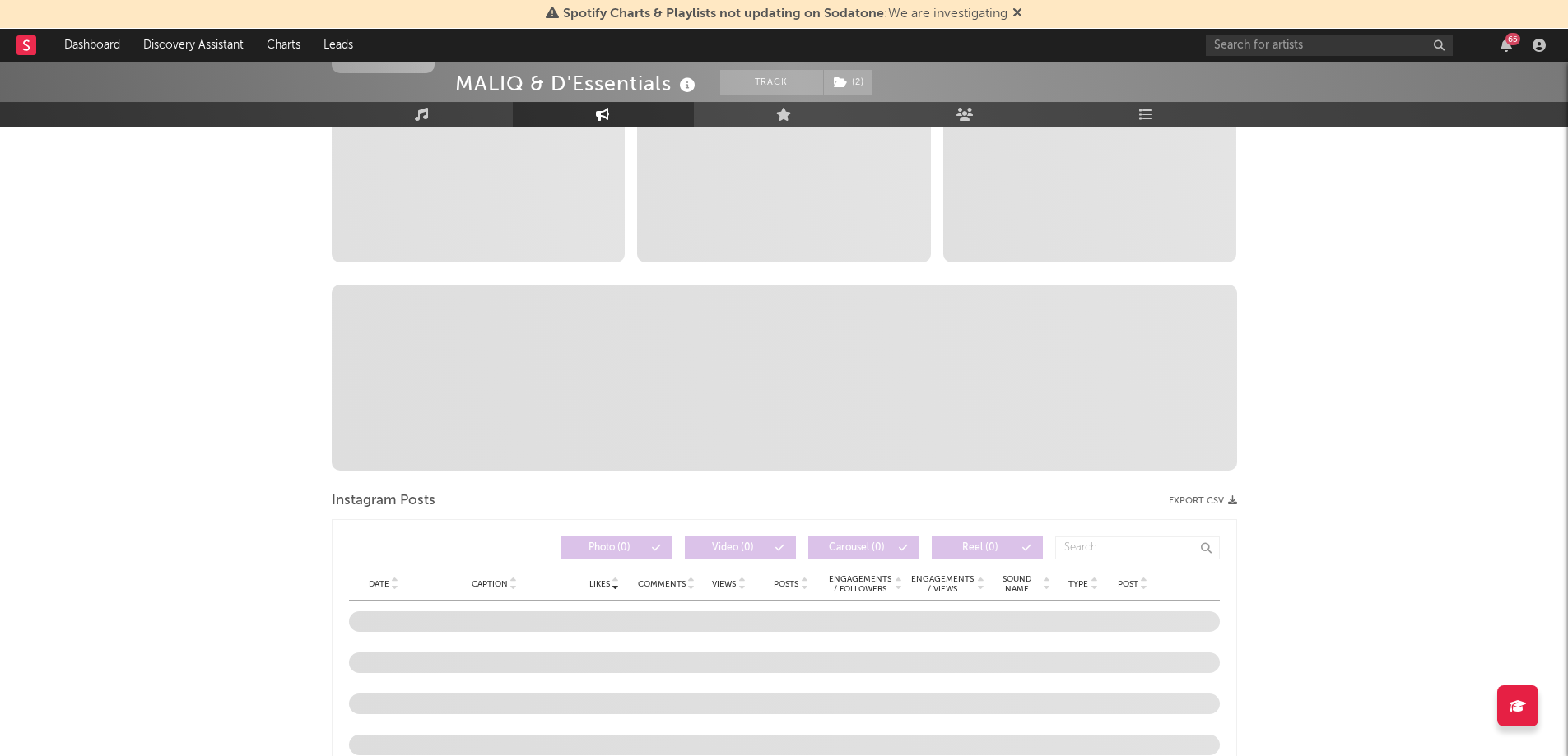
select select "6m"
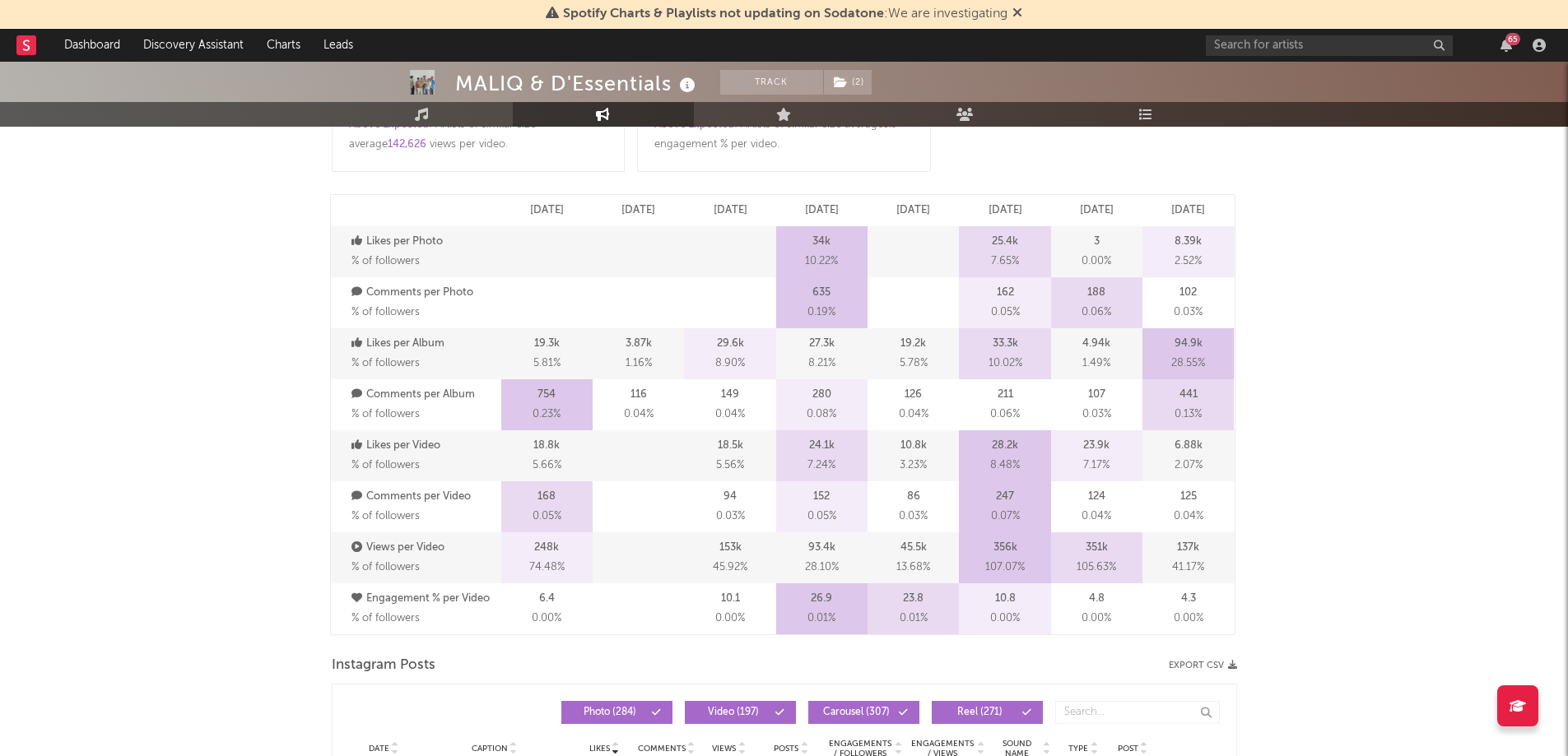
scroll to position [839, 0]
